Goal: Task Accomplishment & Management: Use online tool/utility

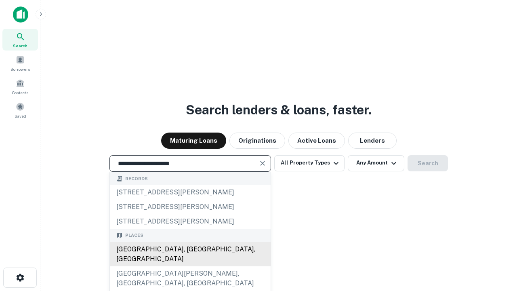
click at [190, 266] on div "Santa Monica, CA, USA" at bounding box center [190, 254] width 161 height 24
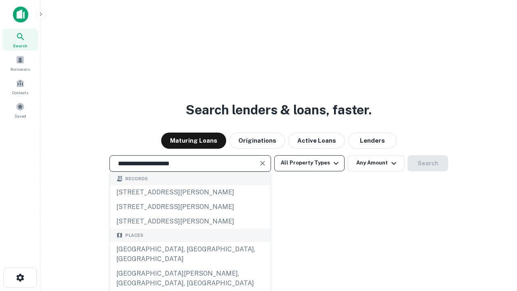
type input "**********"
click at [309, 163] on button "All Property Types" at bounding box center [309, 163] width 70 height 16
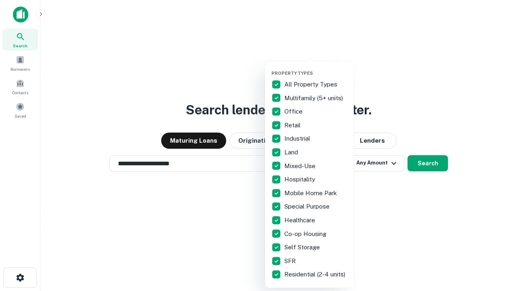
click at [316, 68] on button "button" at bounding box center [315, 68] width 89 height 0
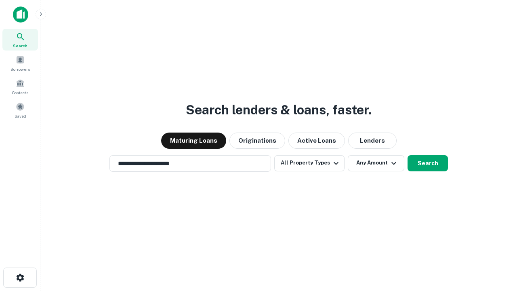
scroll to position [13, 0]
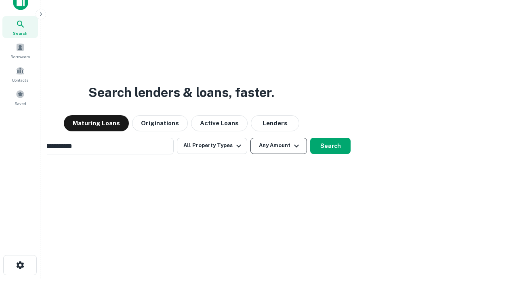
click at [250, 138] on button "Any Amount" at bounding box center [278, 146] width 57 height 16
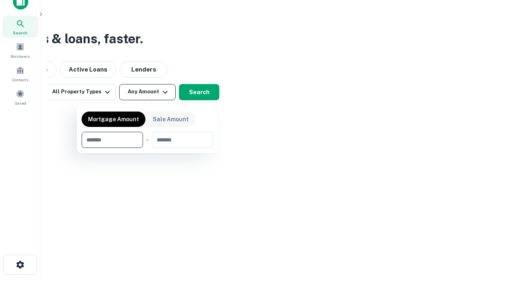
type input "*******"
click at [147, 148] on button "button" at bounding box center [148, 148] width 132 height 0
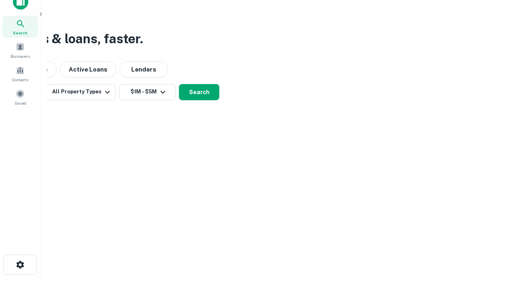
scroll to position [13, 0]
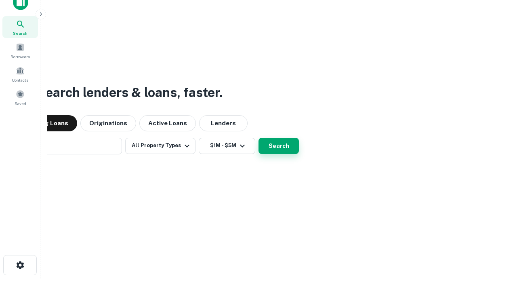
click at [258, 138] on button "Search" at bounding box center [278, 146] width 40 height 16
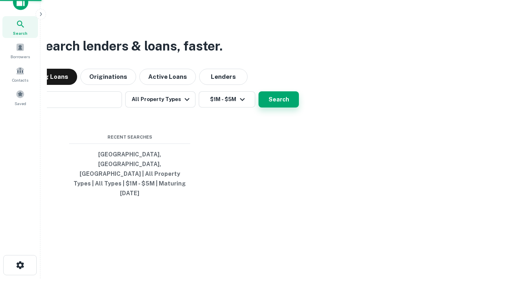
scroll to position [13, 0]
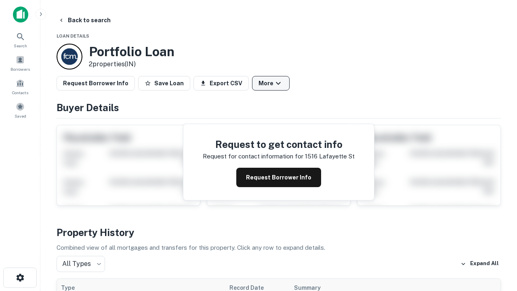
click at [271, 83] on button "More" at bounding box center [271, 83] width 38 height 15
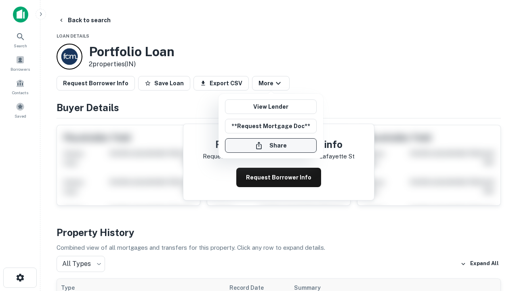
click at [271, 145] on button "Share" at bounding box center [271, 145] width 92 height 15
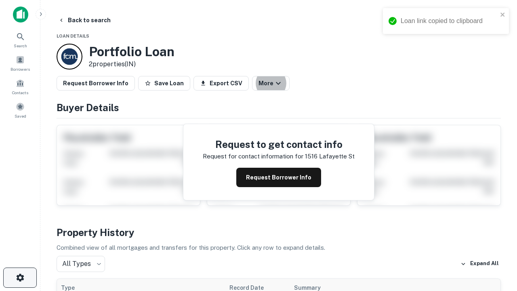
click at [20, 277] on icon "button" at bounding box center [20, 278] width 10 height 10
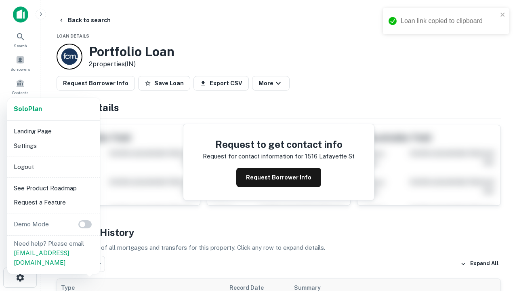
click at [53, 166] on li "Logout" at bounding box center [54, 167] width 86 height 15
